Goal: Task Accomplishment & Management: Use online tool/utility

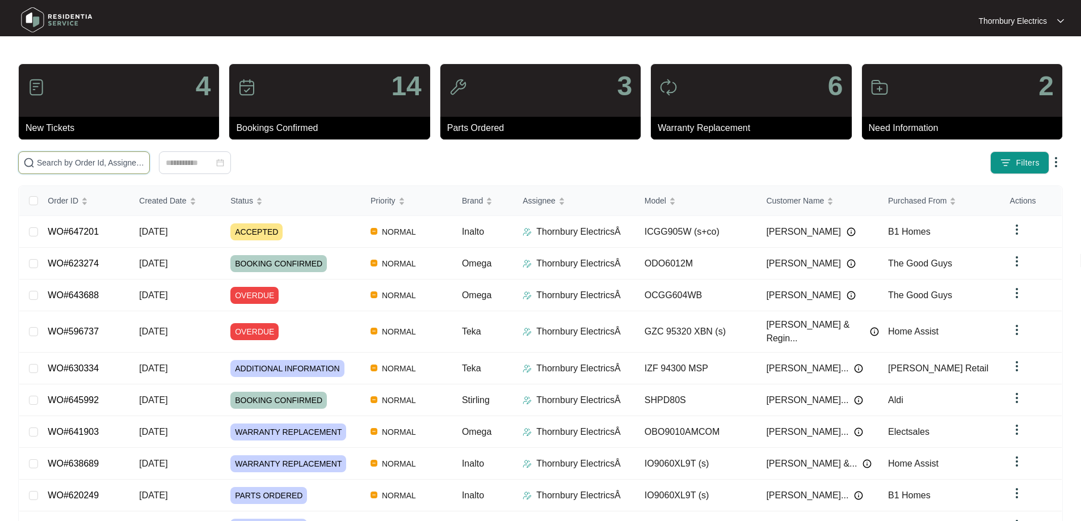
click at [145, 166] on input "text" at bounding box center [91, 163] width 108 height 12
paste input "639268"
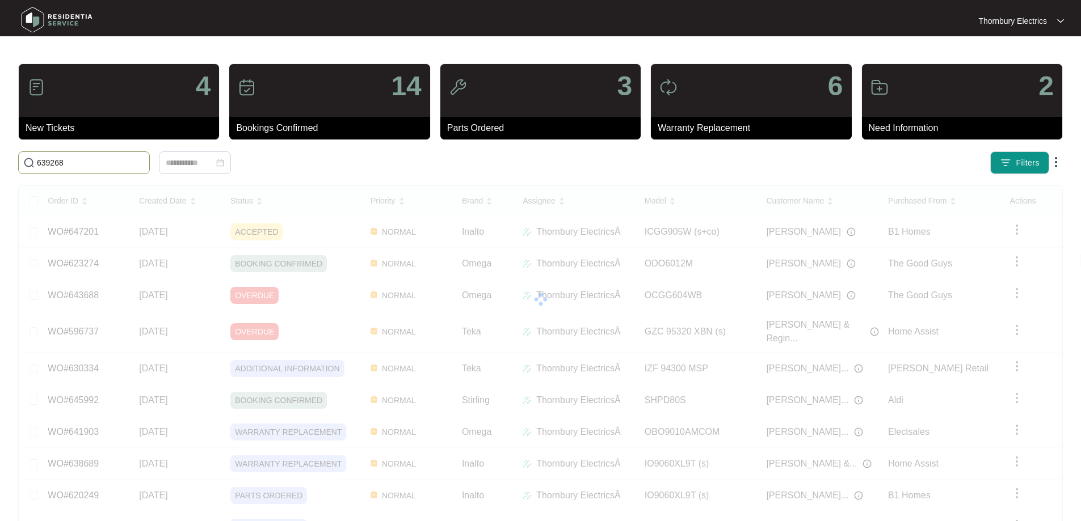
type input "639268"
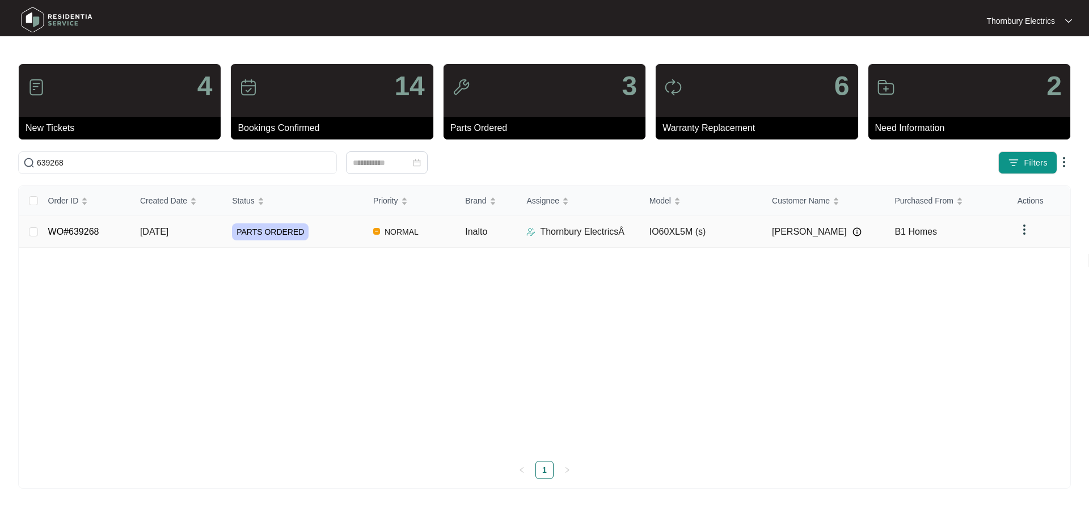
click at [268, 234] on span "PARTS ORDERED" at bounding box center [270, 232] width 77 height 17
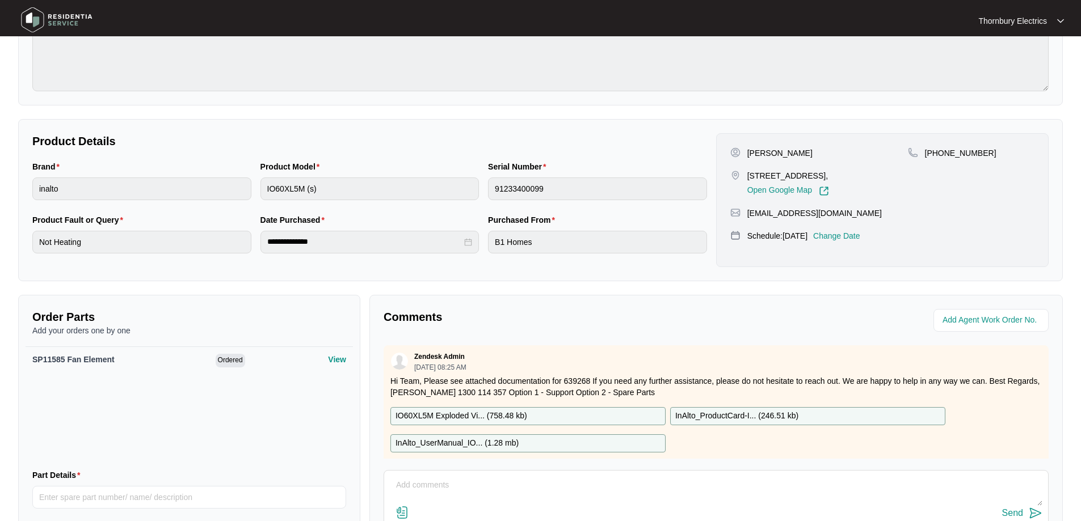
scroll to position [234, 0]
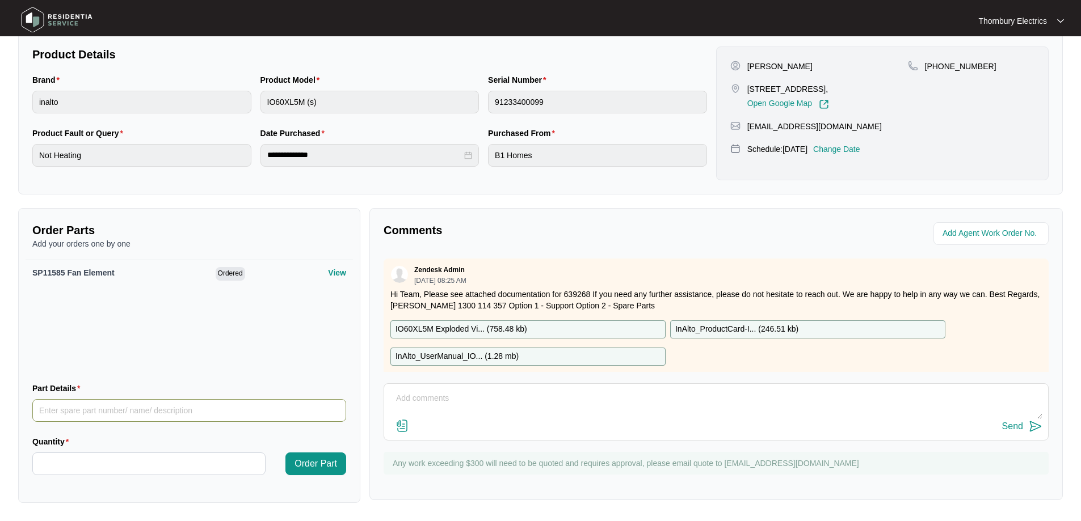
click at [154, 411] on input "Part Details" at bounding box center [189, 410] width 314 height 23
paste input "SP12064 convection fan motor"
type input "SP12064 convection fan motor"
click at [143, 455] on input "Quantity" at bounding box center [149, 464] width 232 height 22
type input "*"
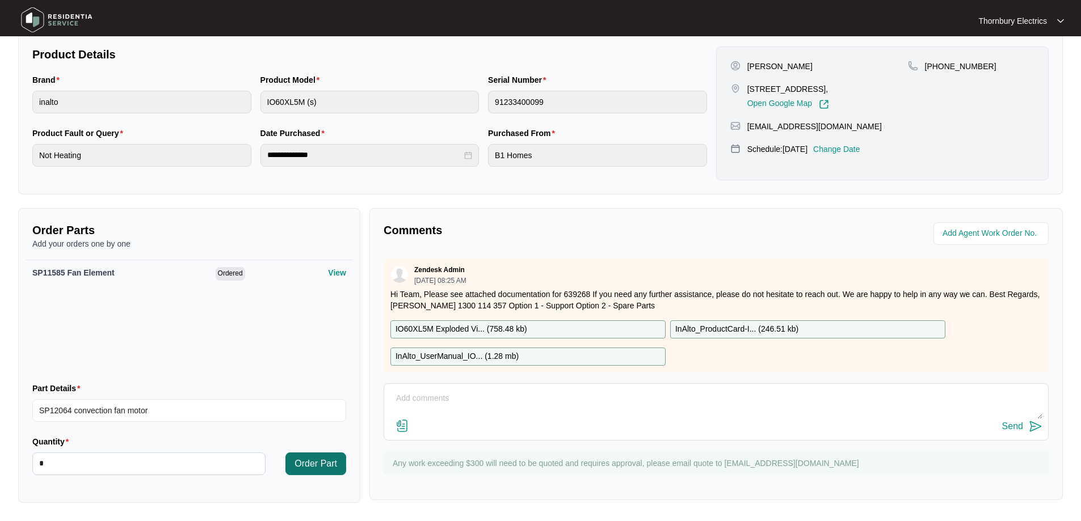
click at [330, 464] on span "Order Part" at bounding box center [315, 464] width 43 height 14
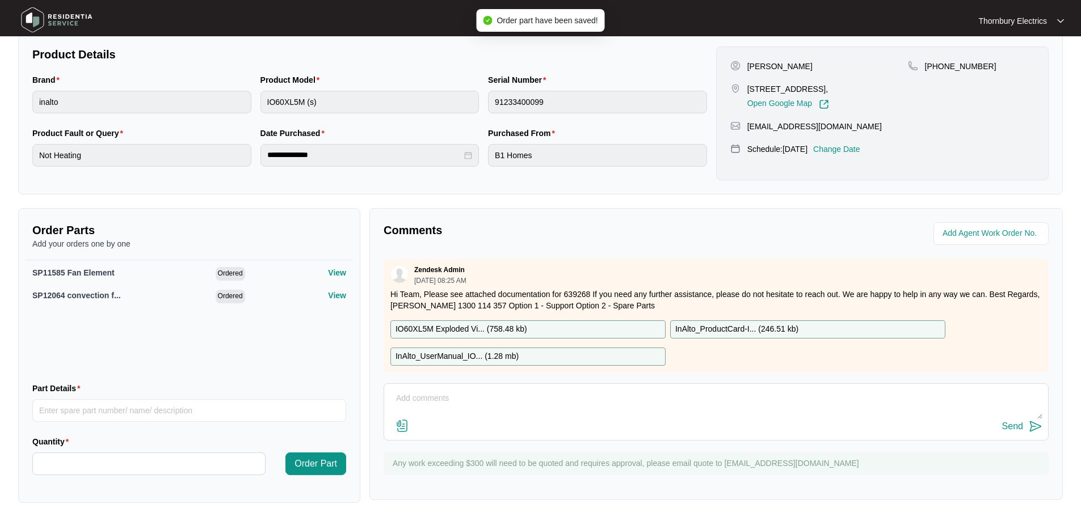
click at [556, 403] on textarea at bounding box center [716, 405] width 652 height 30
paste textarea "Attended site for an Inalto 60 cm oven not heating on fan-forced. Inspected the…"
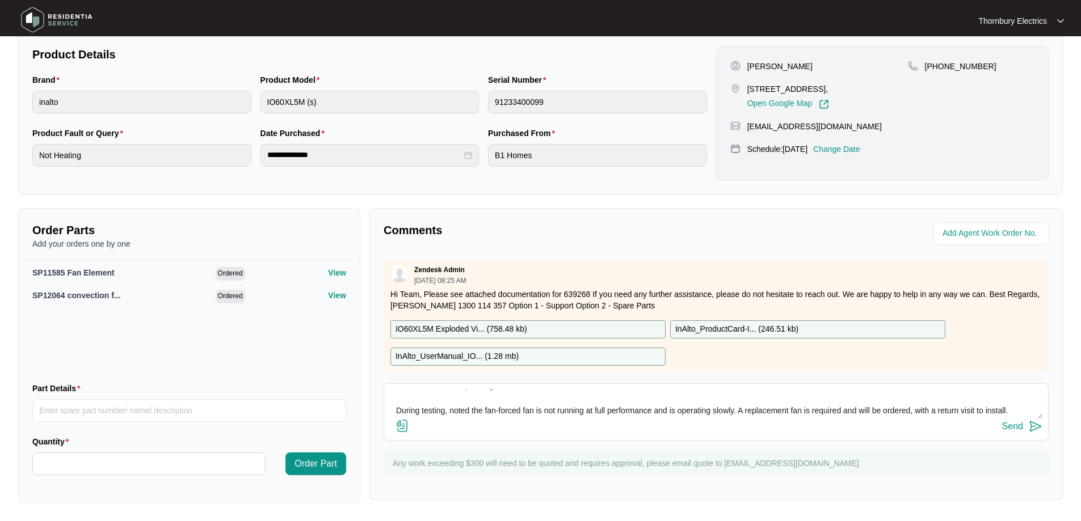
scroll to position [58, 0]
click at [423, 406] on textarea "[DATE] Attended site for an Inalto 60 cm oven not heating on fan-forced. Inspec…" at bounding box center [716, 405] width 652 height 30
paste textarea "INALTO IO60XL5M / 91233400099"
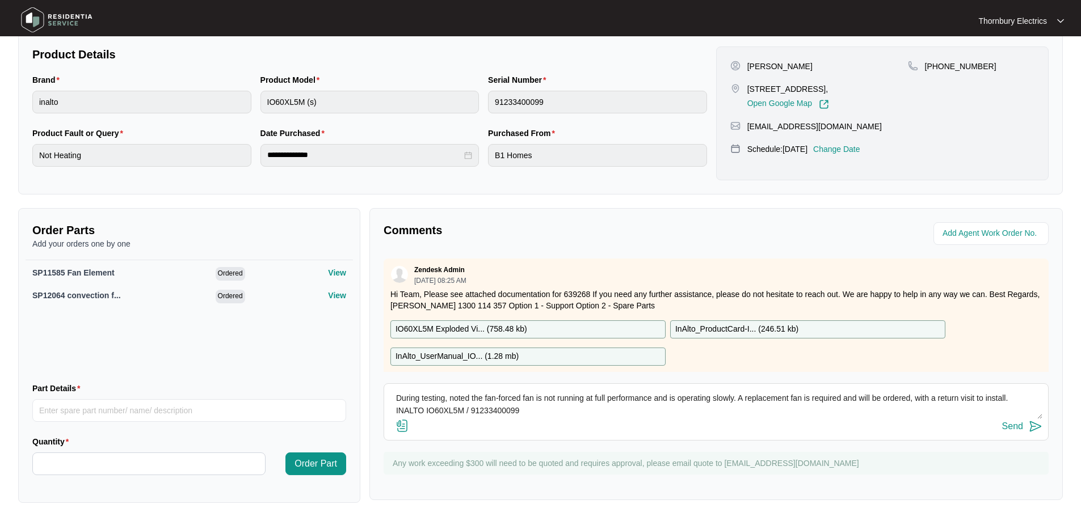
type textarea "[DATE] Attended site for an Inalto 60 cm oven not heating on fan-forced. Inspec…"
click at [1028, 427] on button "Send" at bounding box center [1022, 426] width 40 height 15
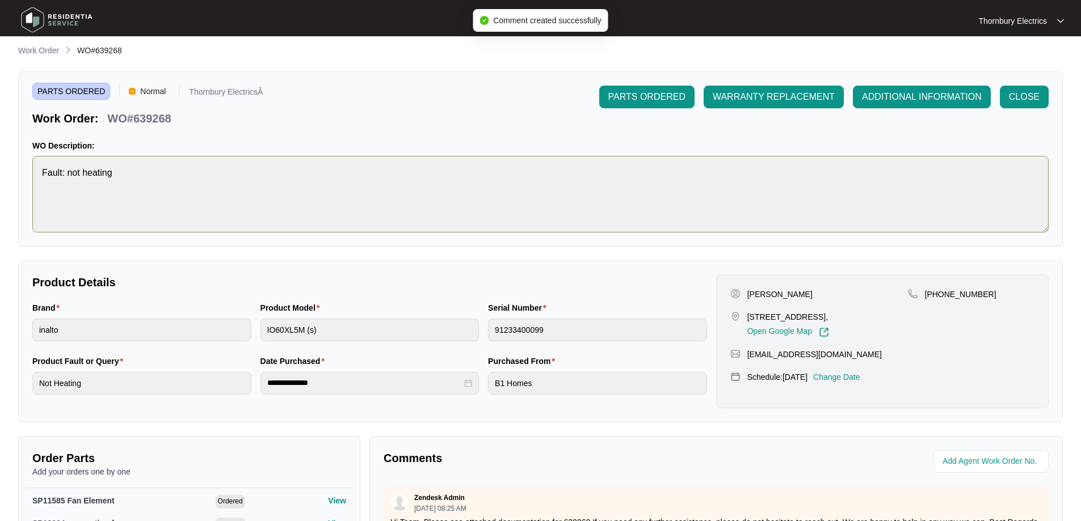
scroll to position [0, 0]
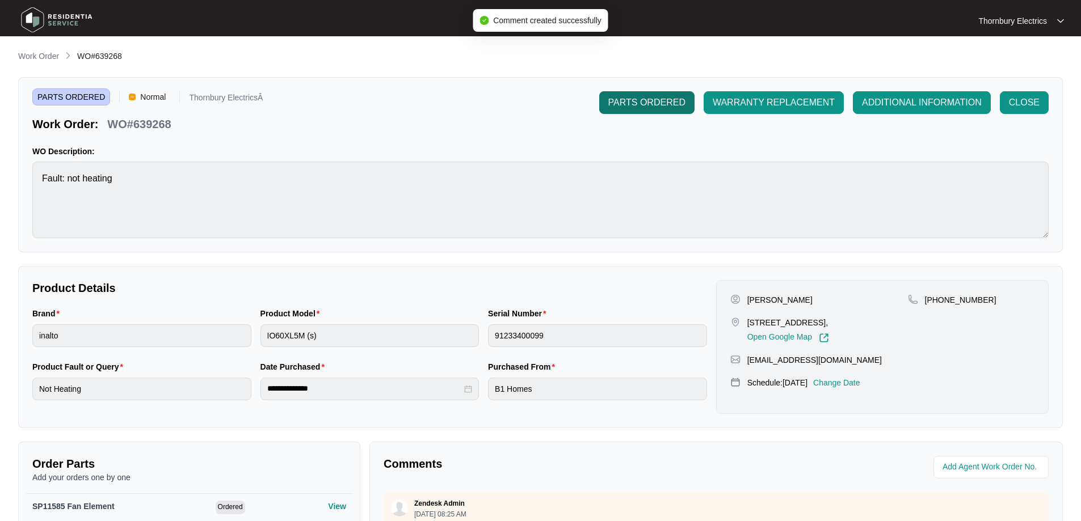
click at [667, 105] on span "PARTS ORDERED" at bounding box center [646, 103] width 77 height 14
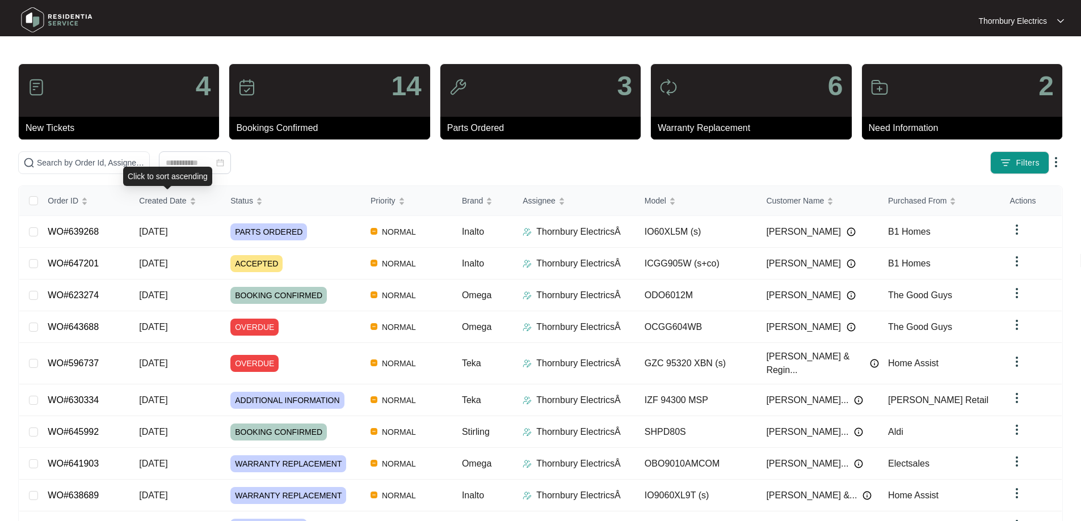
click at [207, 173] on div "Click to sort ascending" at bounding box center [167, 176] width 89 height 19
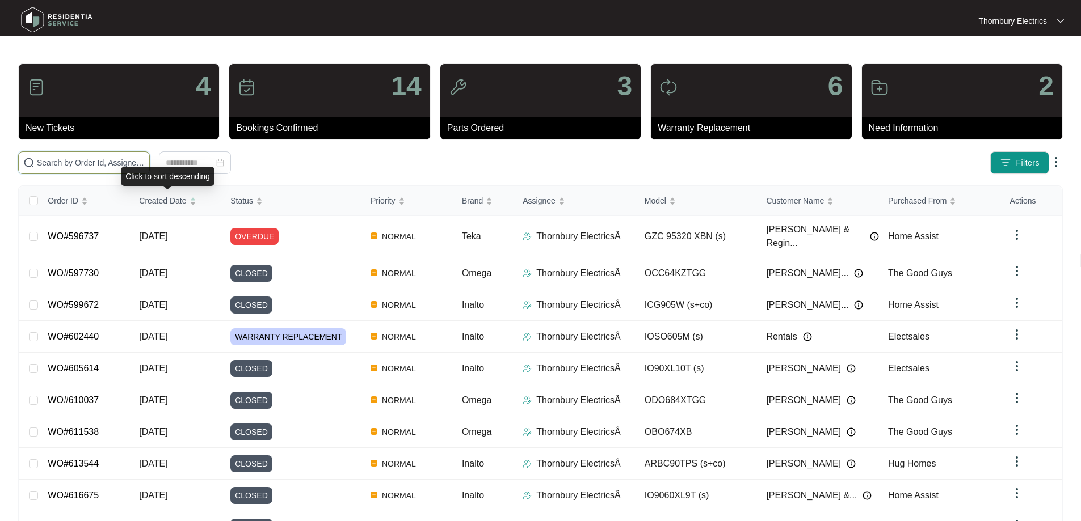
click at [145, 163] on input "text" at bounding box center [91, 163] width 108 height 12
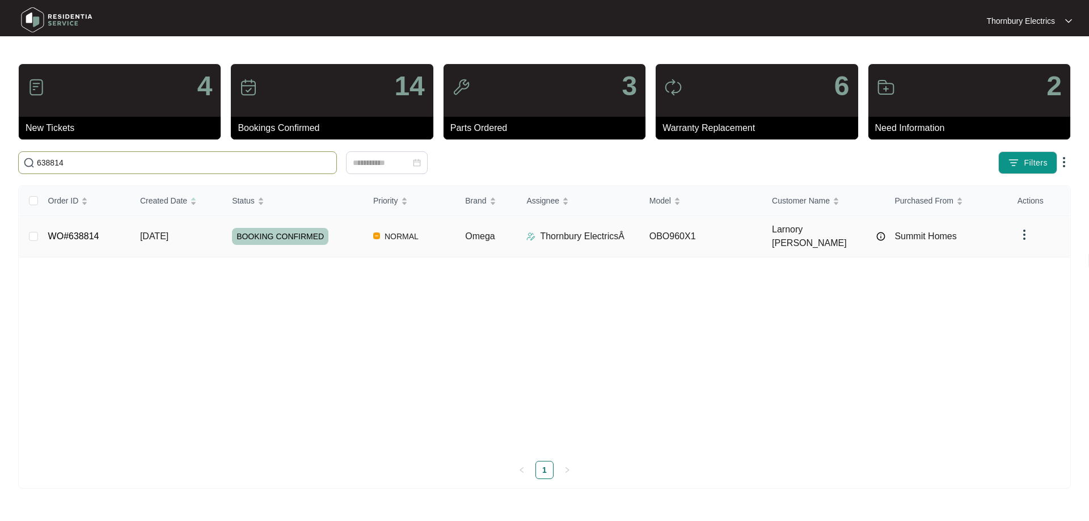
type input "638814"
click at [267, 238] on span "BOOKING CONFIRMED" at bounding box center [280, 236] width 96 height 17
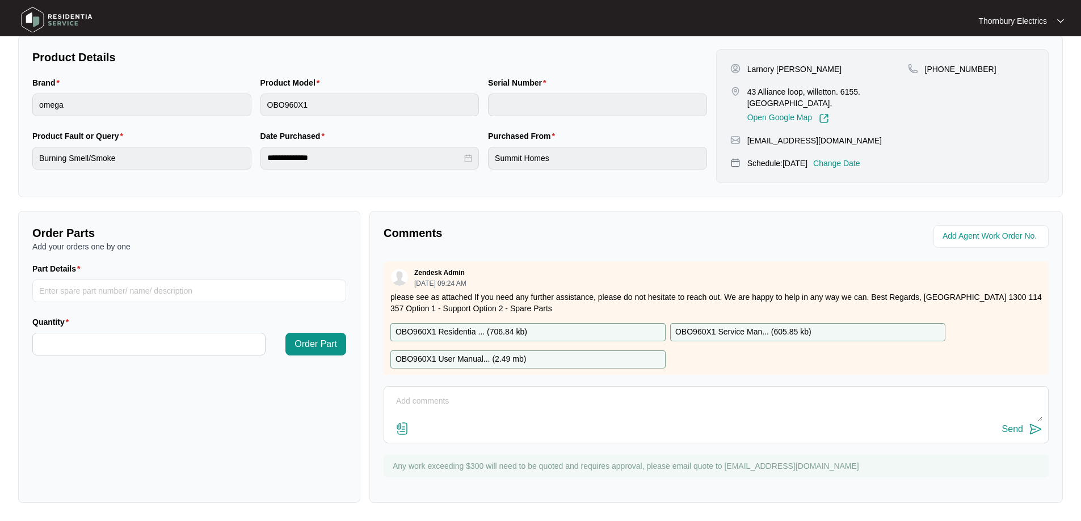
scroll to position [231, 0]
click at [512, 394] on textarea at bounding box center [716, 408] width 652 height 30
paste textarea "Called out to omega undermount, as unit had been tripping power and now no long…"
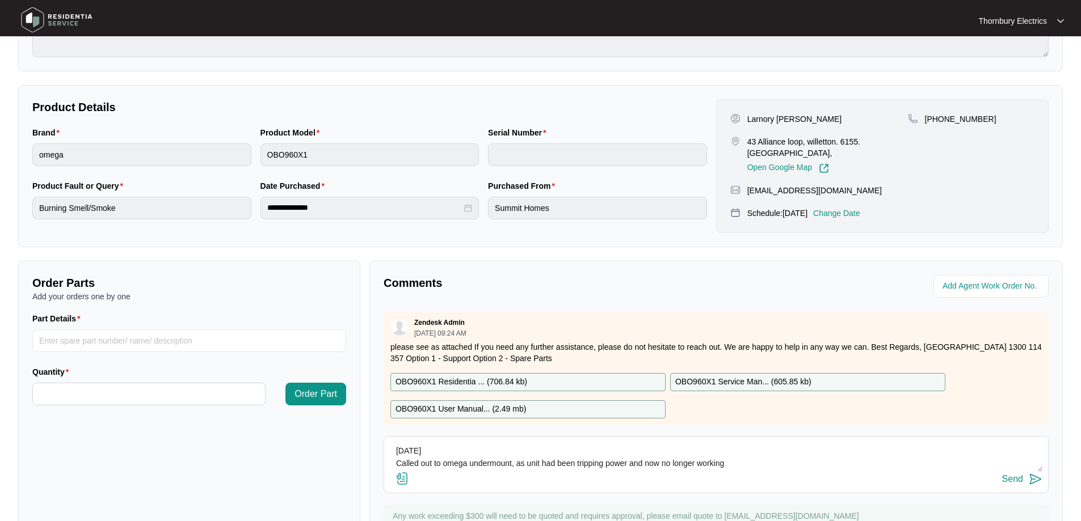
scroll to position [227, 0]
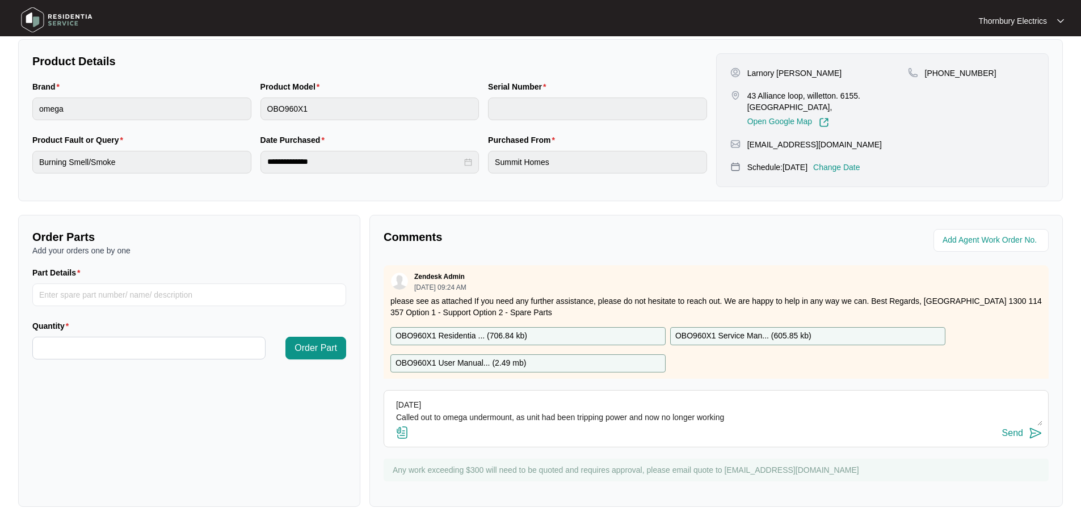
click at [468, 401] on textarea "30.09.2025 Called out to omega undermount, as unit had been tripping power and …" at bounding box center [716, 412] width 652 height 30
paste textarea "OMEGA OBO960X1 / V0000472522109000123"
type textarea "30.09.2025 - OMEGA OBO960X1 / V0000472522109000123 Called out to omega undermou…"
click at [1018, 434] on div "Send" at bounding box center [1012, 433] width 21 height 10
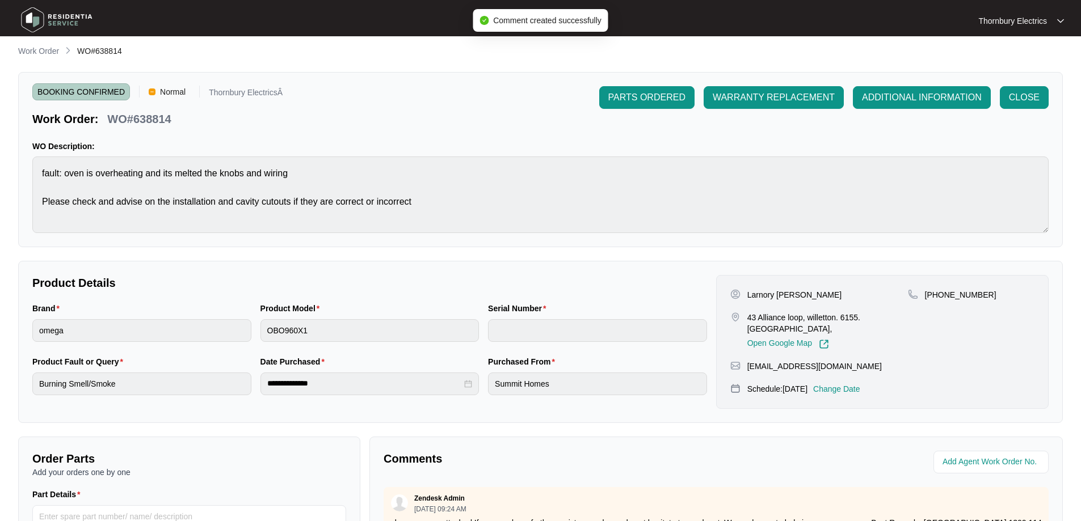
scroll to position [0, 0]
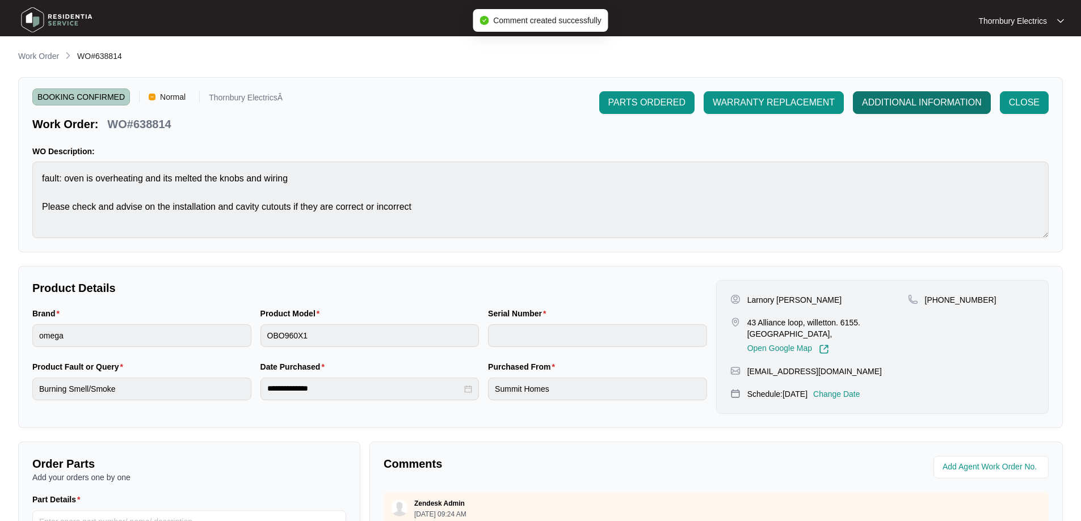
click at [921, 103] on span "ADDITIONAL INFORMATION" at bounding box center [922, 103] width 120 height 14
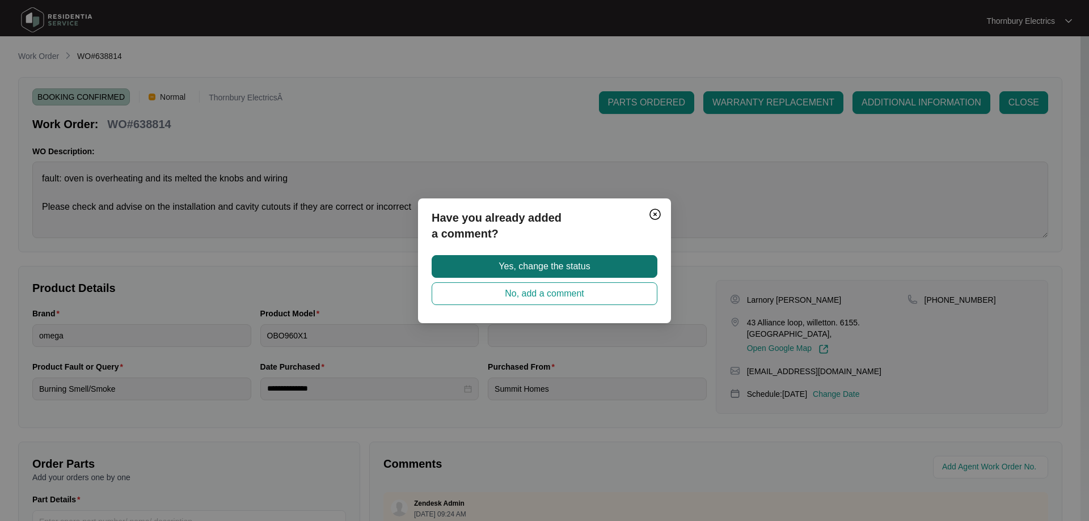
click at [605, 266] on button "Yes, change the status" at bounding box center [545, 266] width 226 height 23
